Goal: Task Accomplishment & Management: Manage account settings

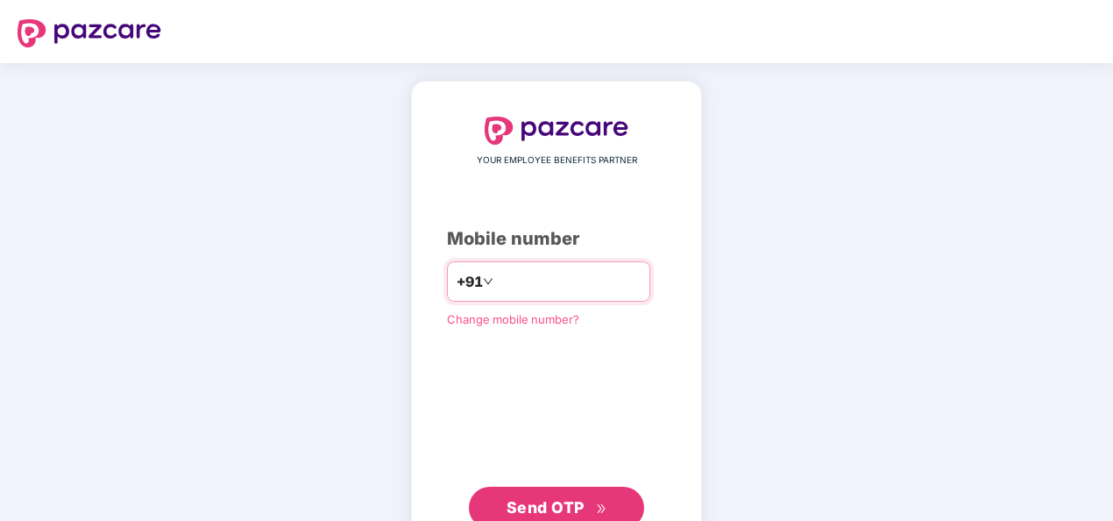
click at [575, 287] on input "number" at bounding box center [569, 281] width 144 height 28
click at [497, 280] on input "**********" at bounding box center [569, 281] width 144 height 28
type input "**********"
click at [549, 502] on span "Send OTP" at bounding box center [546, 507] width 78 height 18
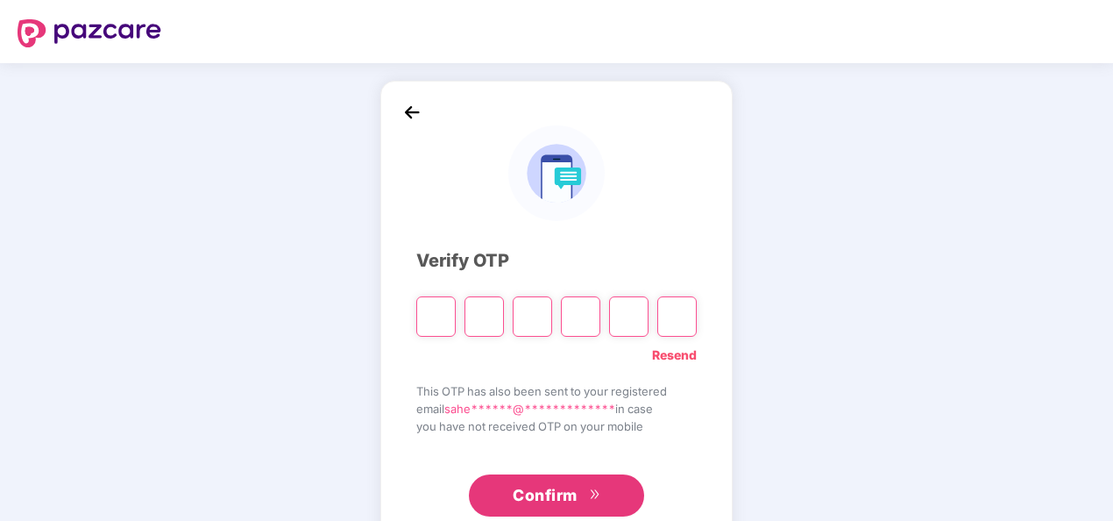
type input "*"
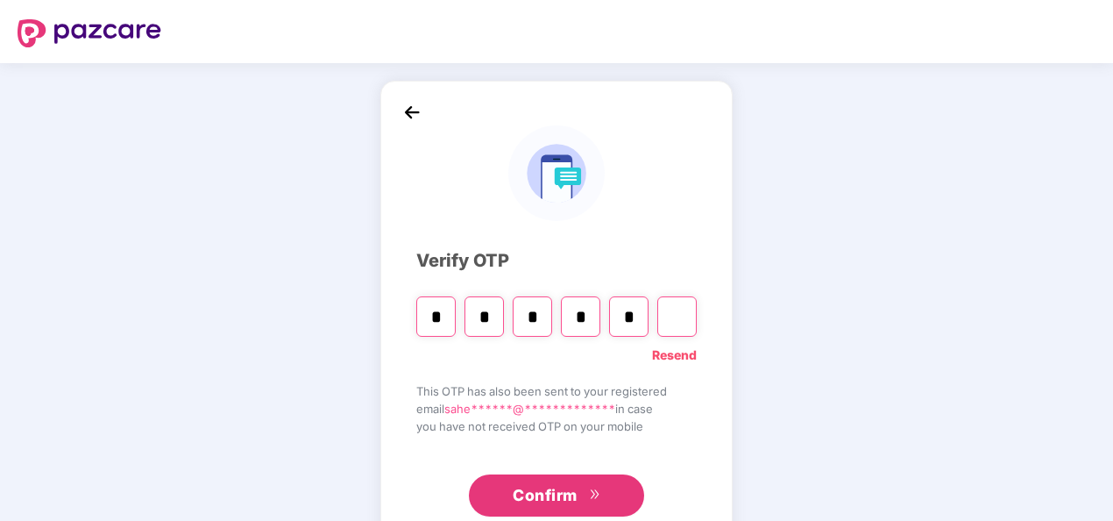
type input "*"
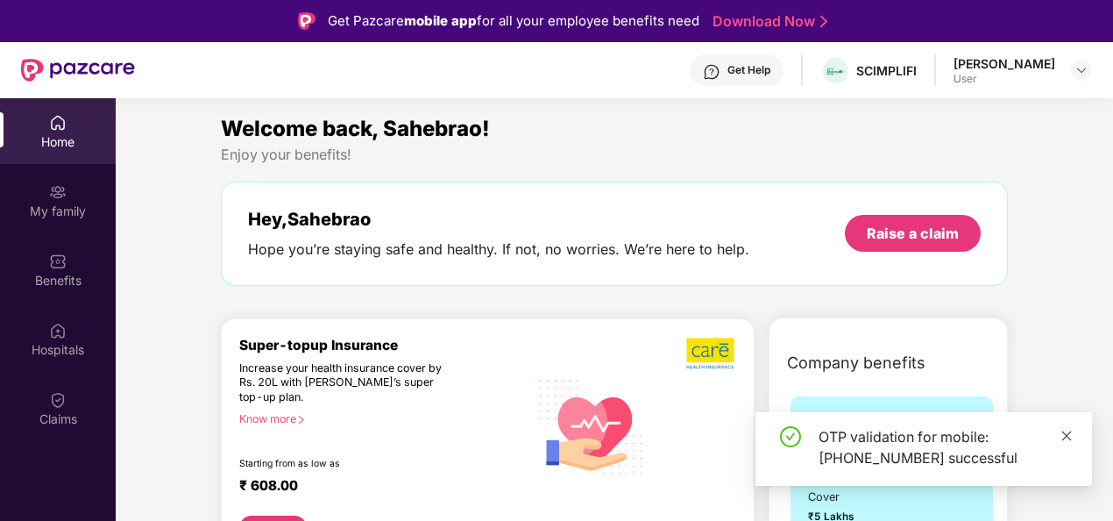
click at [1066, 428] on span at bounding box center [1067, 435] width 12 height 15
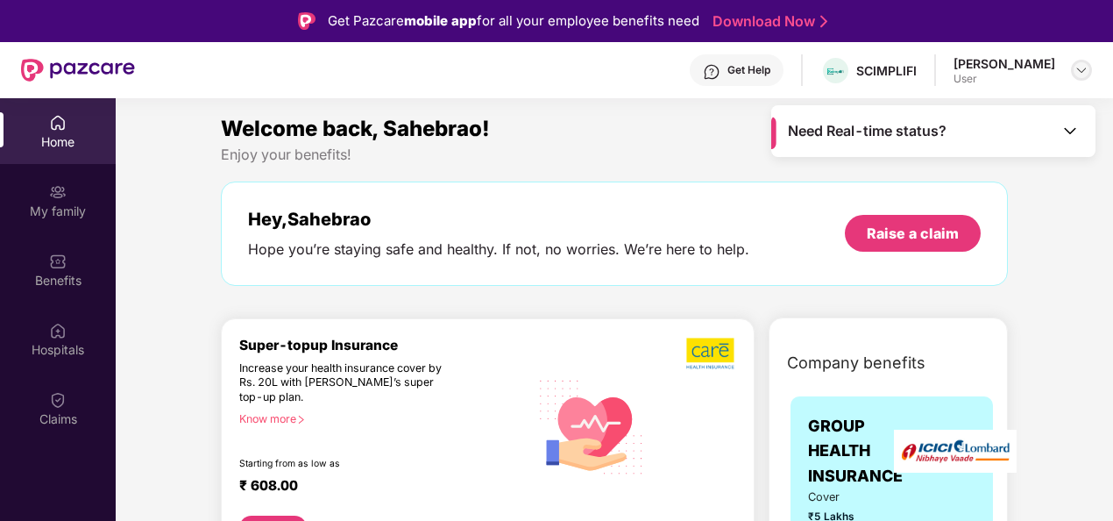
click at [1082, 73] on img at bounding box center [1082, 70] width 14 height 14
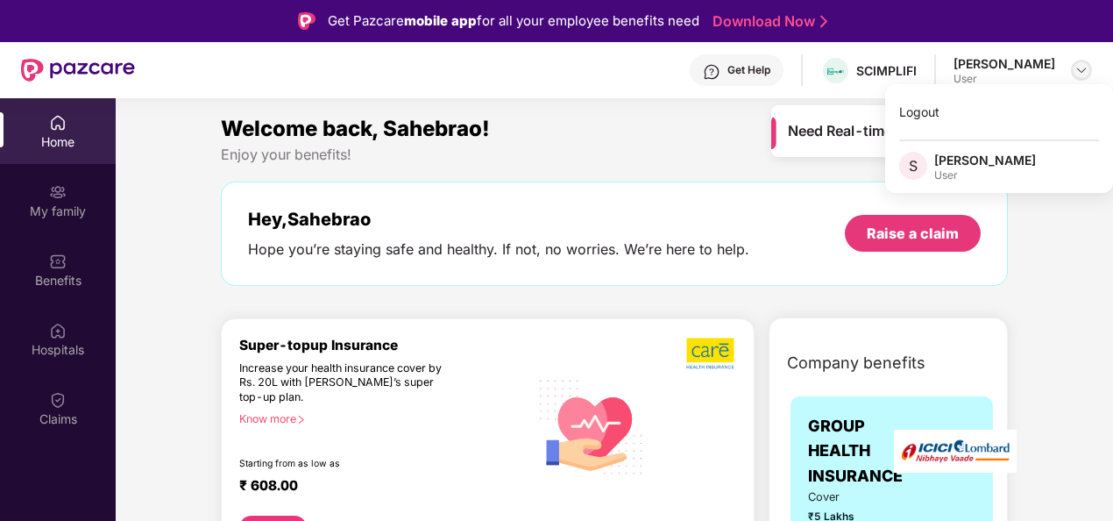
click at [1082, 73] on img at bounding box center [1082, 70] width 14 height 14
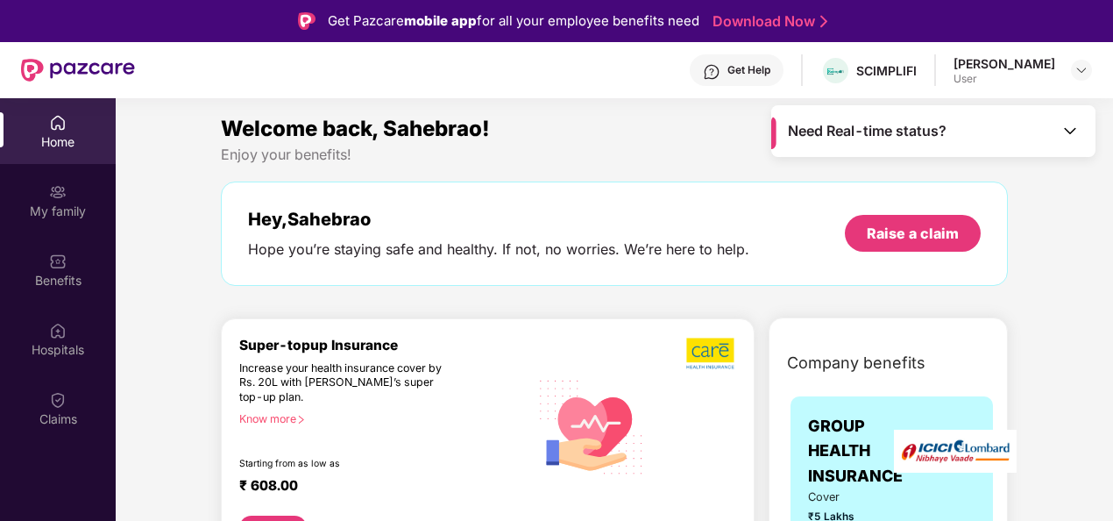
click at [1075, 129] on img at bounding box center [1070, 131] width 18 height 18
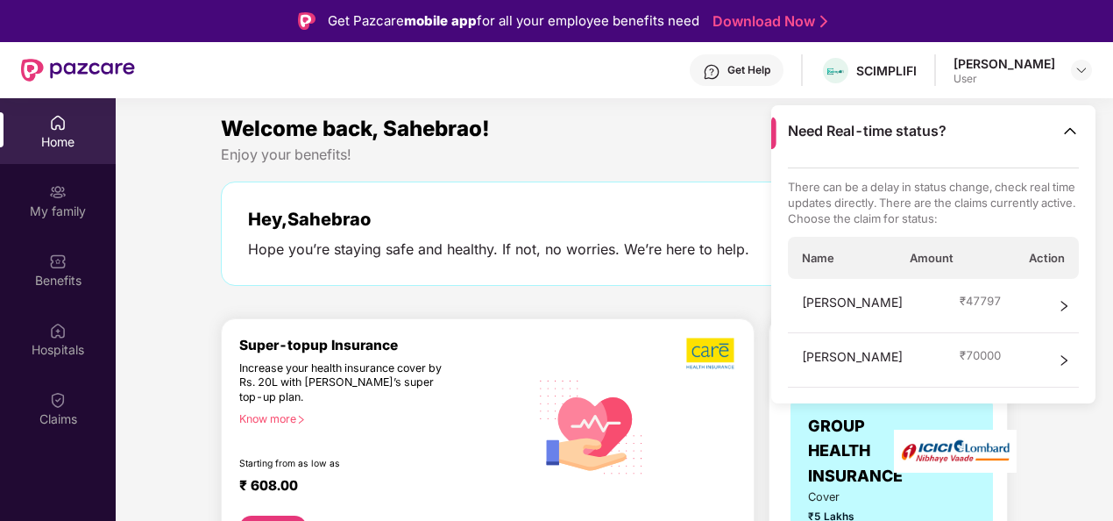
click at [685, 210] on div "Hey, Sahebrao" at bounding box center [498, 219] width 501 height 21
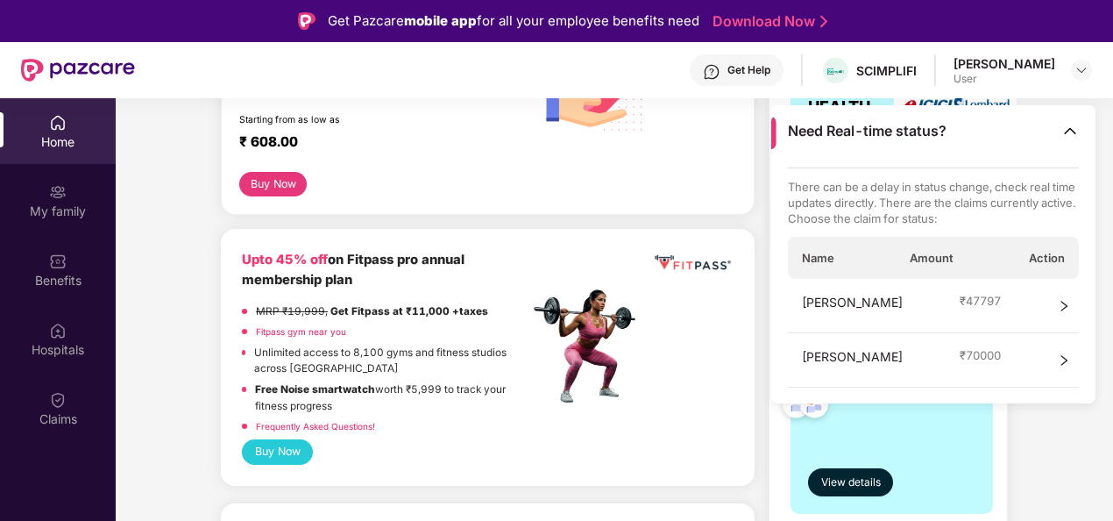
scroll to position [351, 0]
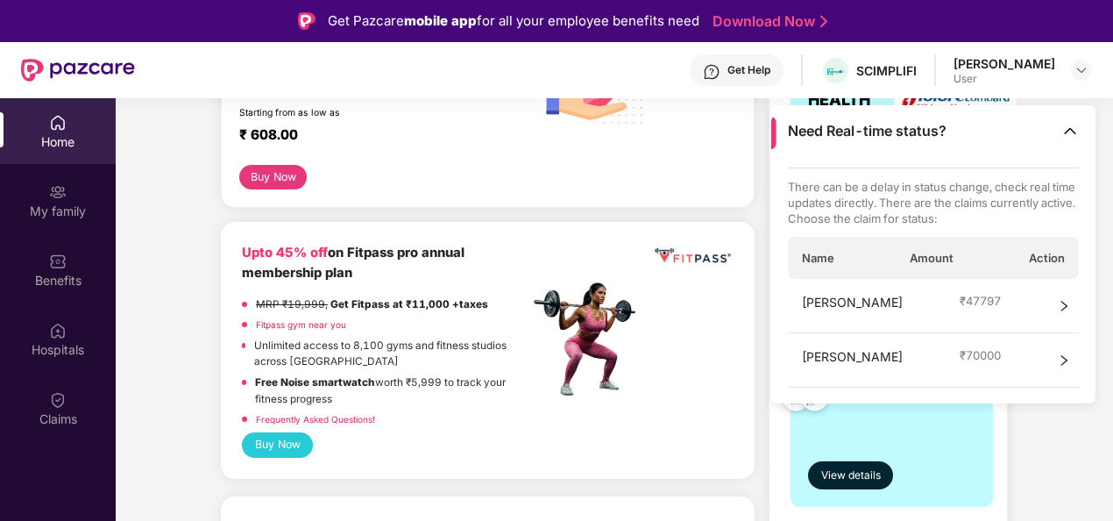
click at [634, 210] on div "Super-topup Insurance Increase your health insurance cover by Rs. 20L with [PER…" at bounding box center [488, 95] width 534 height 254
click at [1068, 131] on img at bounding box center [1070, 131] width 18 height 18
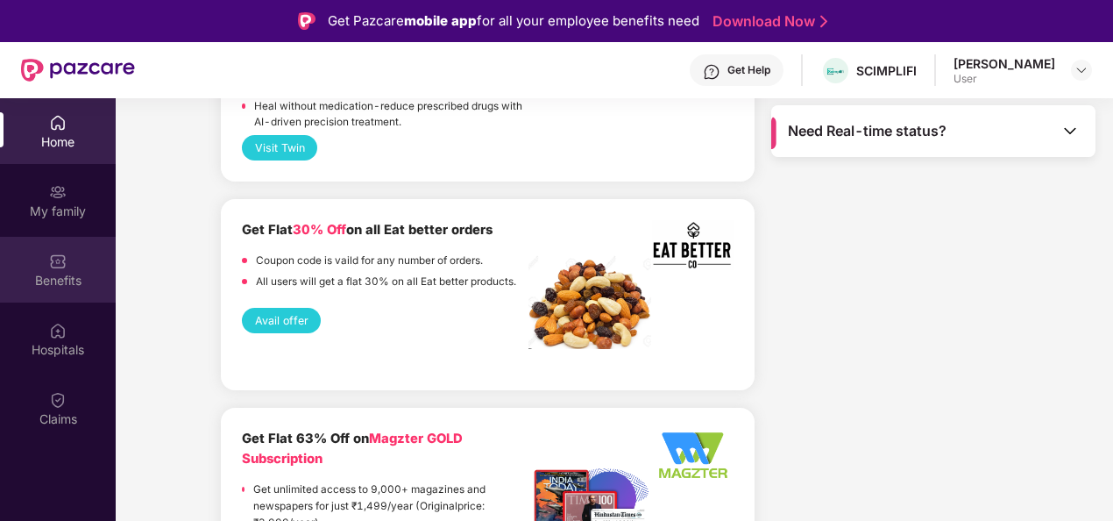
scroll to position [1928, 0]
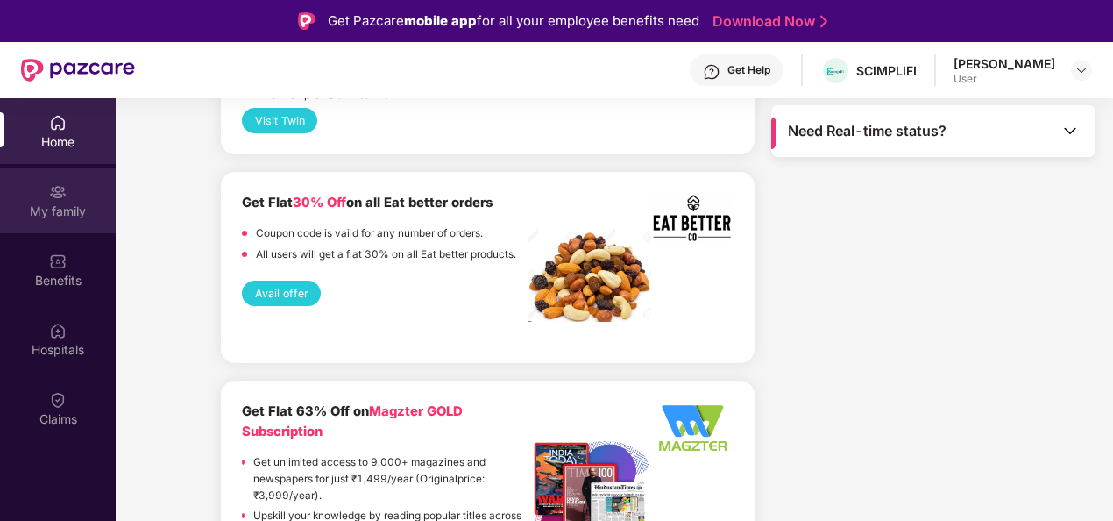
click at [61, 210] on div "My family" at bounding box center [58, 211] width 116 height 18
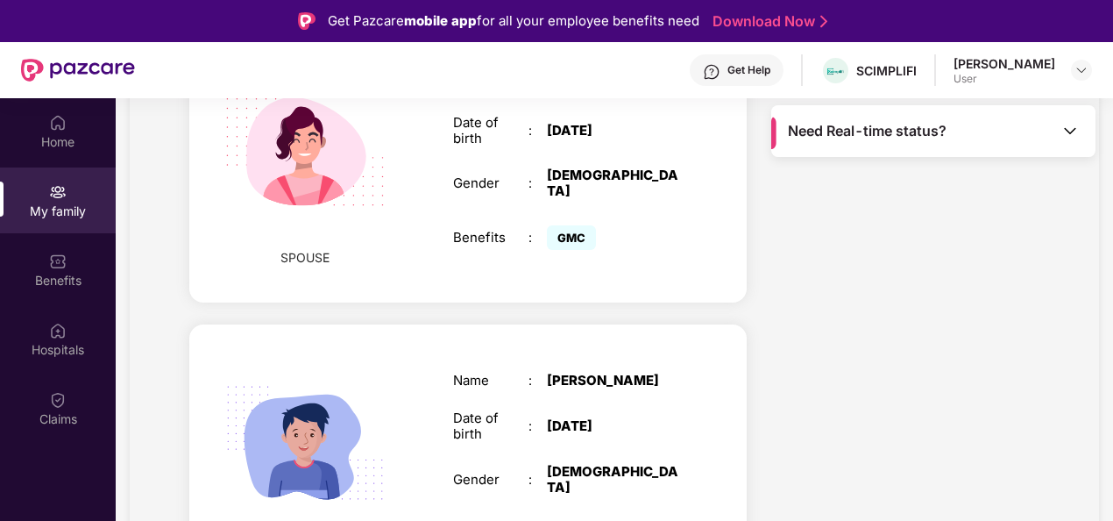
scroll to position [876, 0]
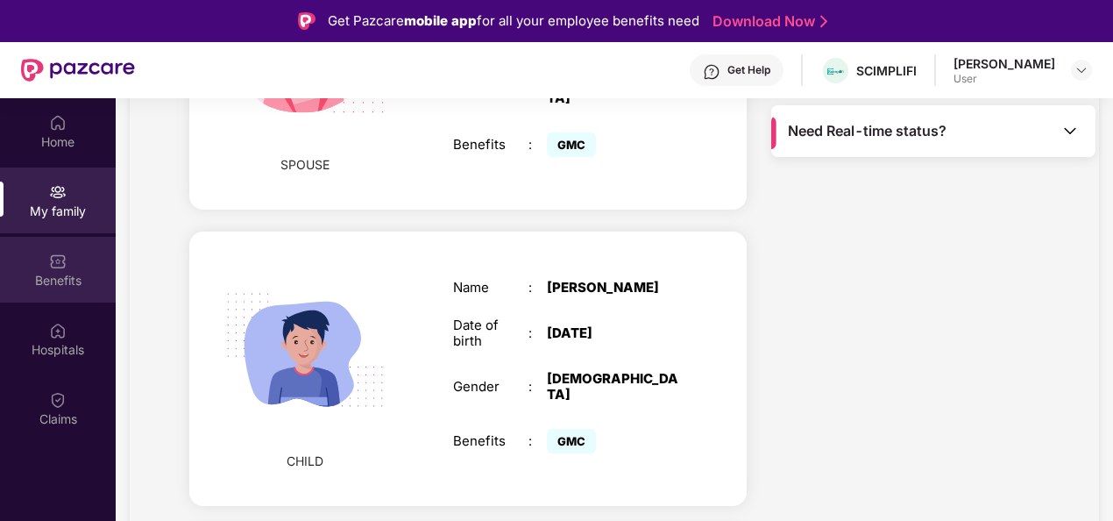
click at [52, 262] on img at bounding box center [58, 261] width 18 height 18
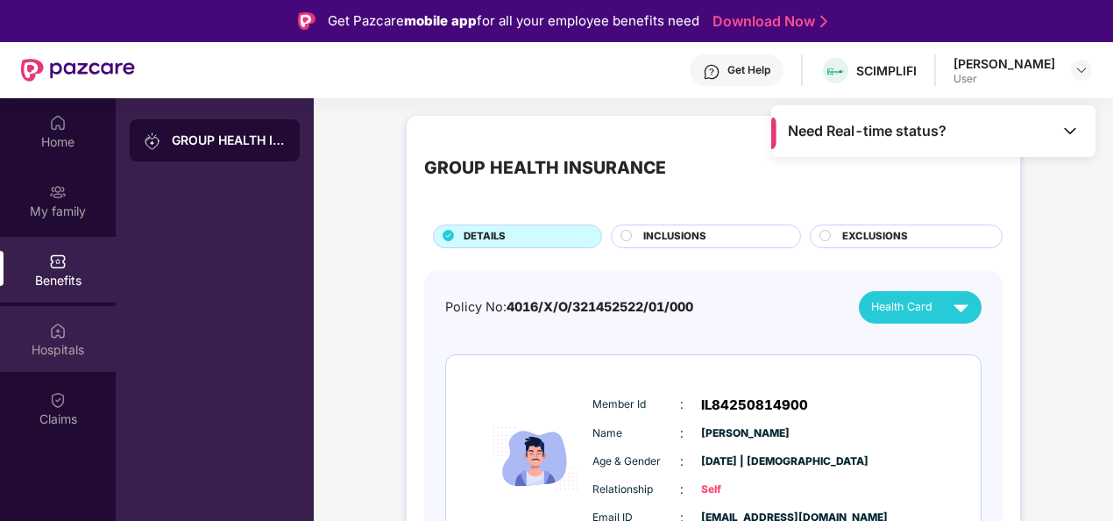
click at [37, 342] on div "Hospitals" at bounding box center [58, 350] width 116 height 18
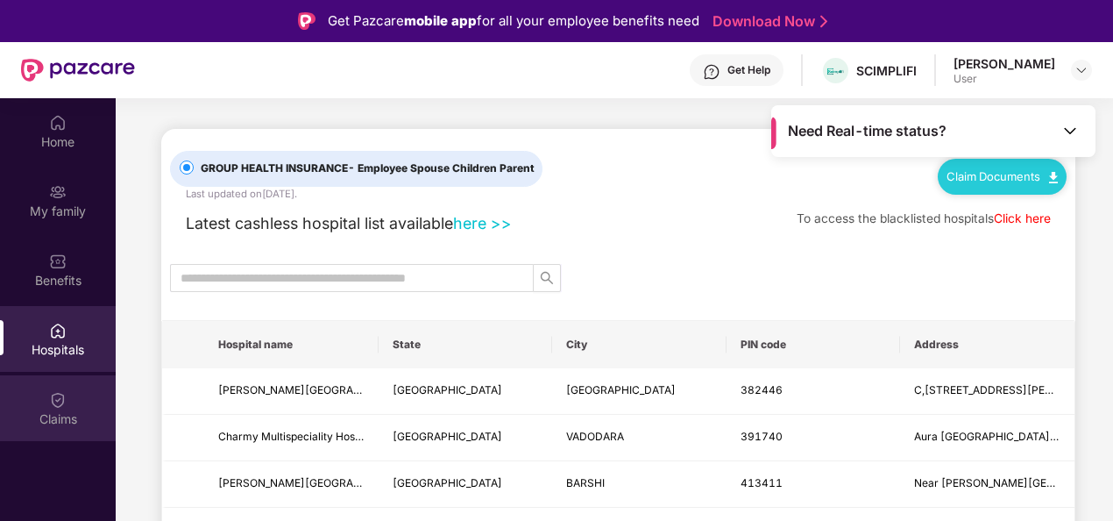
click at [42, 402] on div "Claims" at bounding box center [58, 408] width 116 height 66
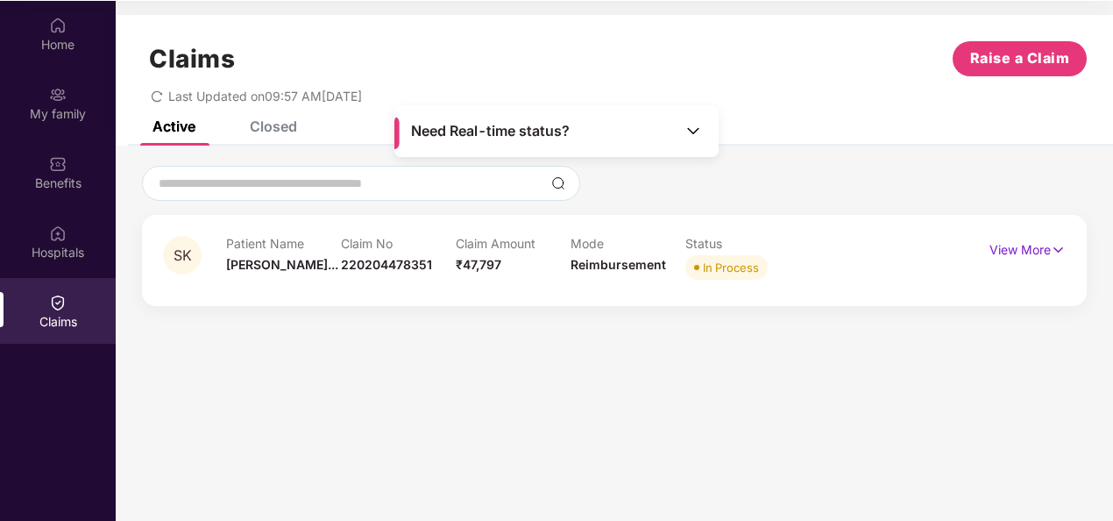
scroll to position [98, 0]
click at [1025, 237] on p "View More" at bounding box center [1028, 247] width 76 height 24
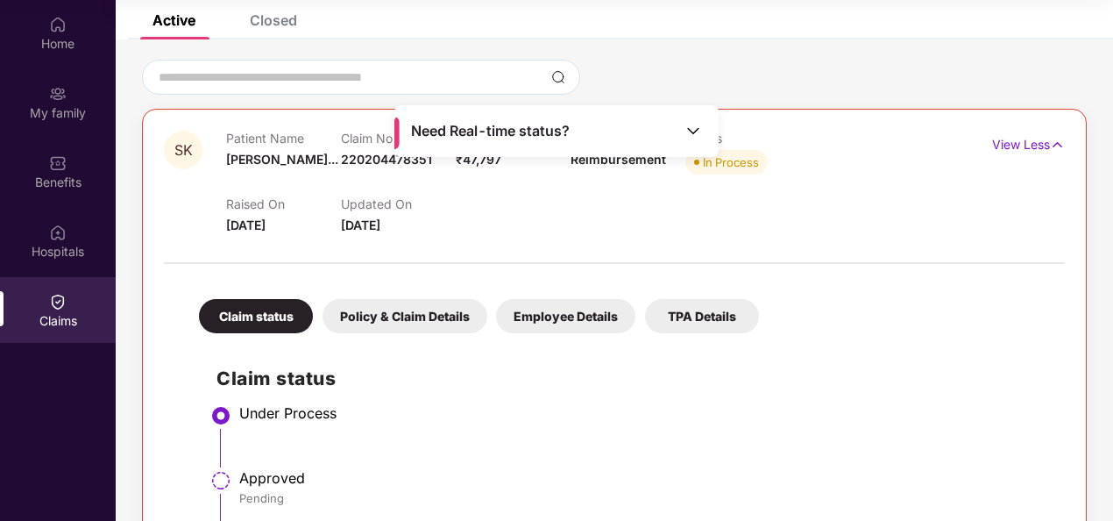
scroll to position [0, 0]
